Goal: Transaction & Acquisition: Purchase product/service

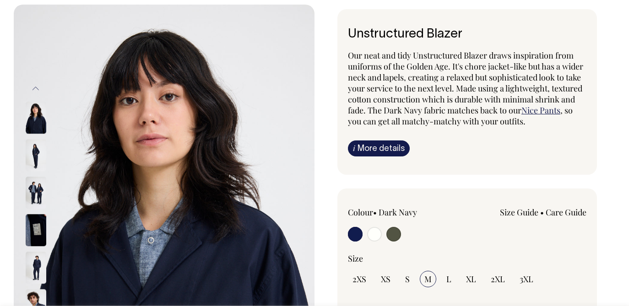
click at [374, 228] on input "radio" at bounding box center [374, 234] width 15 height 15
radio input "true"
select select "Off-White"
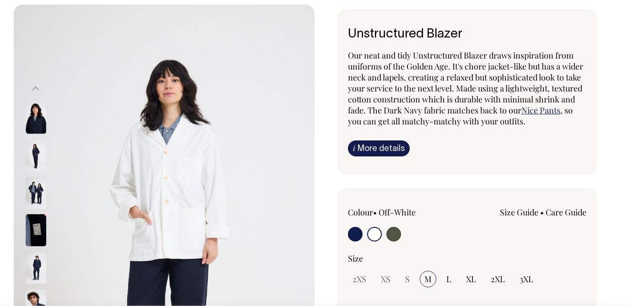
scroll to position [57, 0]
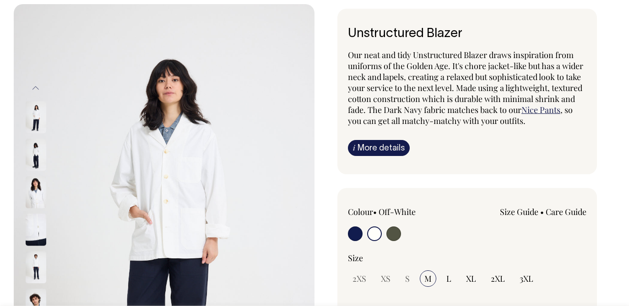
click at [388, 227] on label at bounding box center [394, 235] width 15 height 17
click at [388, 227] on input "radio" at bounding box center [394, 234] width 15 height 15
radio input "true"
select select "Olive"
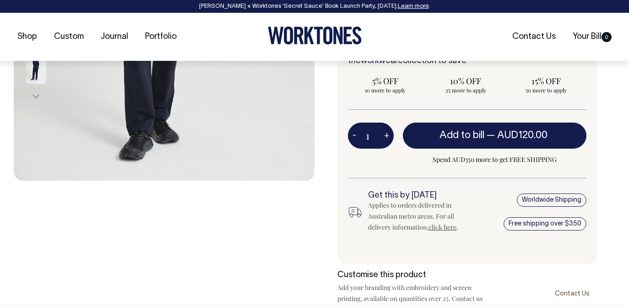
scroll to position [332, 0]
